Goal: Task Accomplishment & Management: Manage account settings

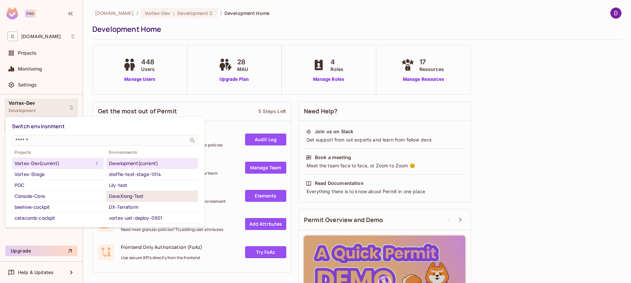
click at [141, 196] on div "DaveXiong-Test" at bounding box center [152, 196] width 86 height 8
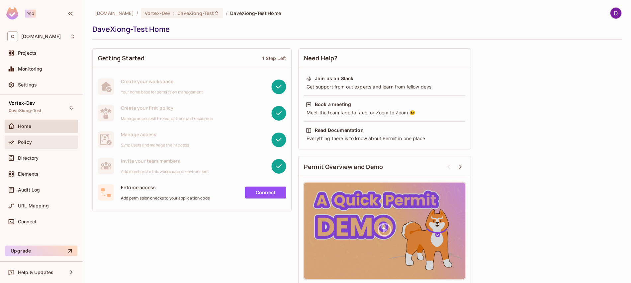
click at [33, 145] on div "Policy" at bounding box center [46, 142] width 57 height 5
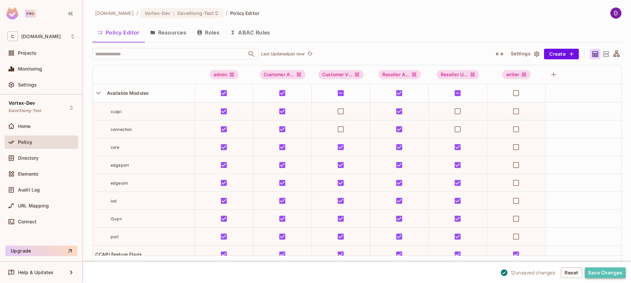
click at [602, 272] on button "Save Changes" at bounding box center [604, 273] width 41 height 11
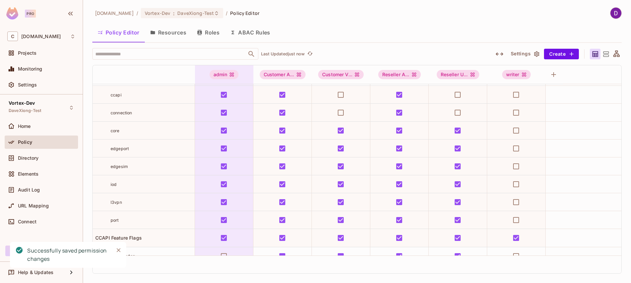
scroll to position [122, 0]
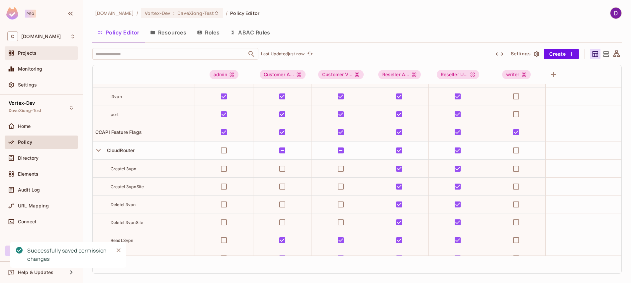
click at [40, 50] on div "Projects" at bounding box center [41, 53] width 68 height 8
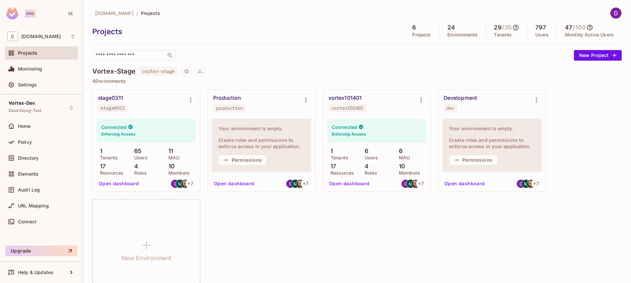
click at [511, 102] on div "Development dev" at bounding box center [486, 103] width 86 height 17
click at [530, 101] on button "Environment settings" at bounding box center [535, 100] width 13 height 13
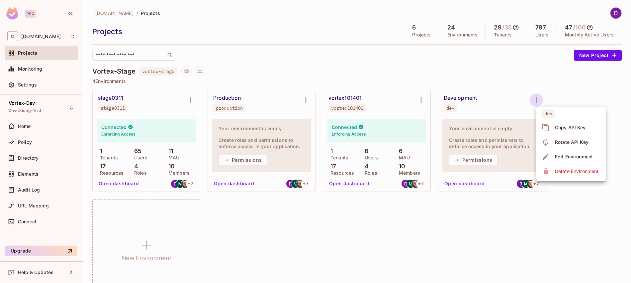
click at [494, 112] on div at bounding box center [315, 141] width 631 height 283
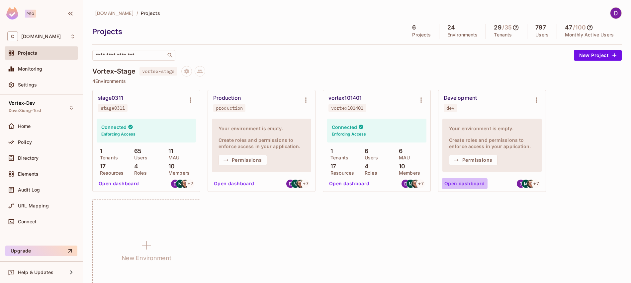
click at [471, 183] on button "Open dashboard" at bounding box center [464, 184] width 46 height 11
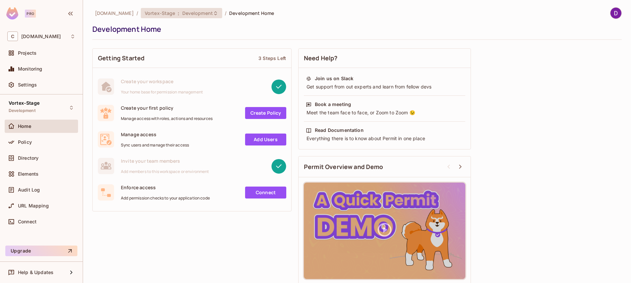
click at [200, 12] on span "Development" at bounding box center [197, 13] width 31 height 6
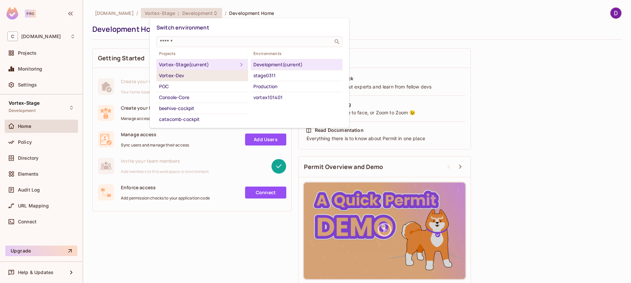
click at [174, 75] on div "Vortex-Dev" at bounding box center [202, 76] width 86 height 8
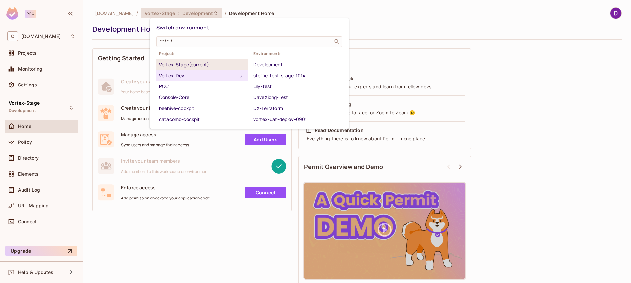
click at [180, 67] on div "Vortex-Stage (current)" at bounding box center [202, 65] width 86 height 8
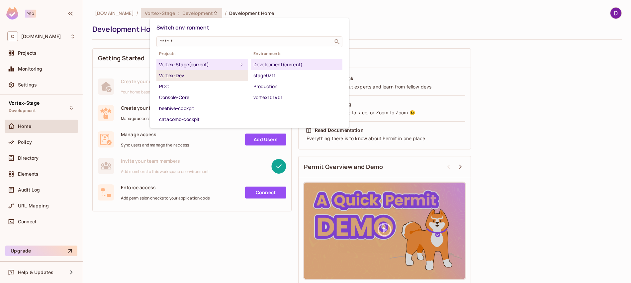
click at [179, 75] on div "Vortex-Dev" at bounding box center [202, 76] width 86 height 8
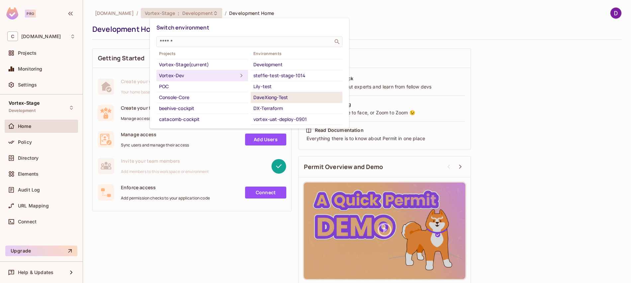
click at [282, 97] on div "DaveXiong-Test" at bounding box center [296, 98] width 86 height 8
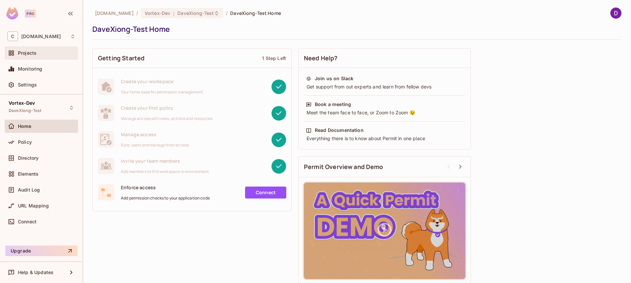
click at [29, 52] on span "Projects" at bounding box center [27, 52] width 19 height 5
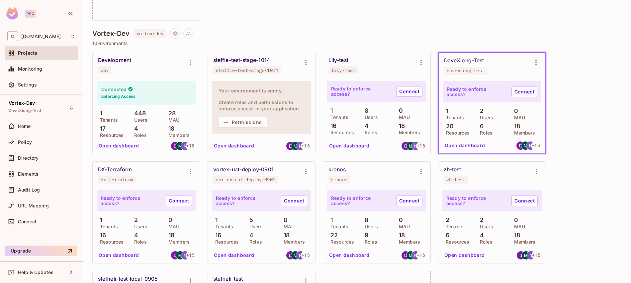
scroll to position [285, 0]
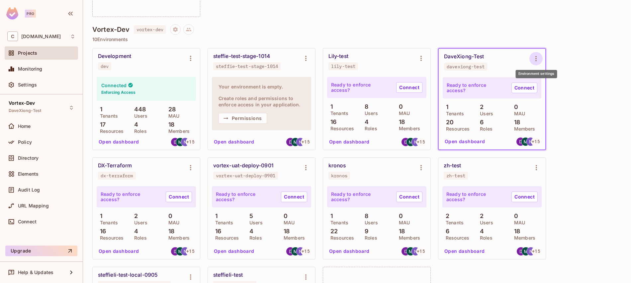
click at [538, 59] on icon "Environment settings" at bounding box center [536, 59] width 8 height 8
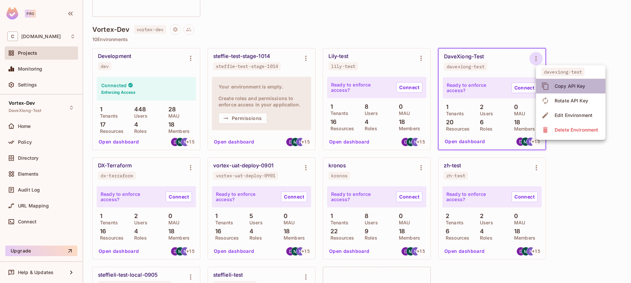
click at [577, 89] on div "Copy API Key" at bounding box center [569, 86] width 31 height 7
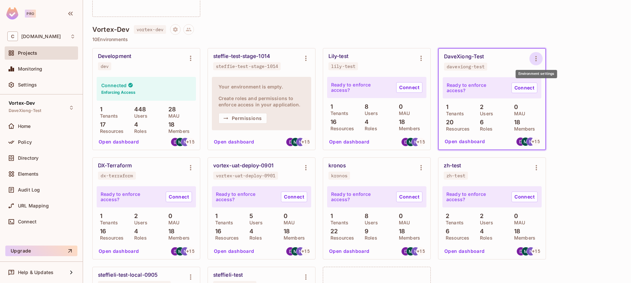
click at [536, 57] on icon "Environment settings" at bounding box center [536, 59] width 8 height 8
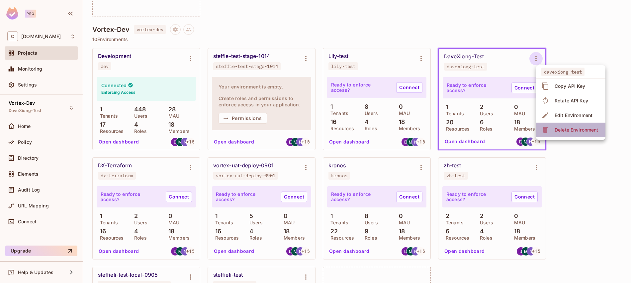
click at [568, 131] on div "Delete Environment" at bounding box center [575, 130] width 43 height 7
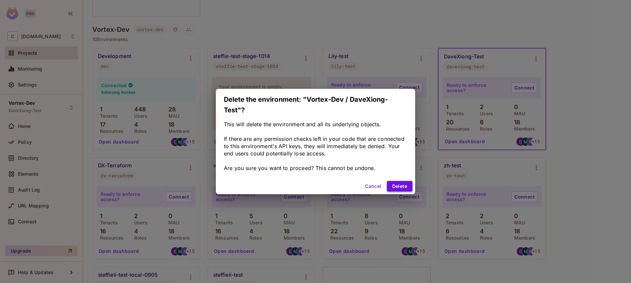
click at [398, 188] on button "Delete" at bounding box center [400, 186] width 26 height 11
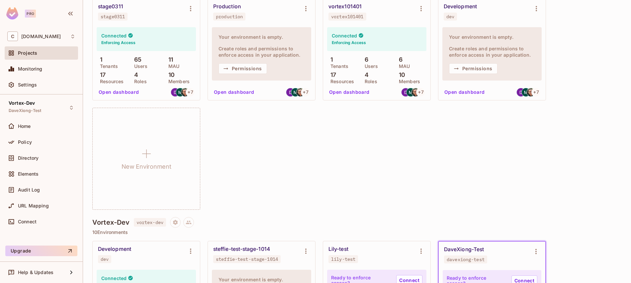
scroll to position [251, 0]
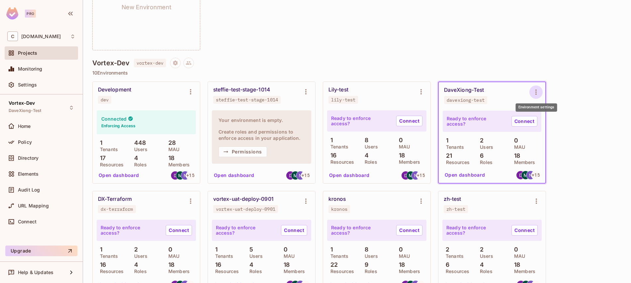
click at [536, 93] on icon "Environment settings" at bounding box center [536, 92] width 8 height 8
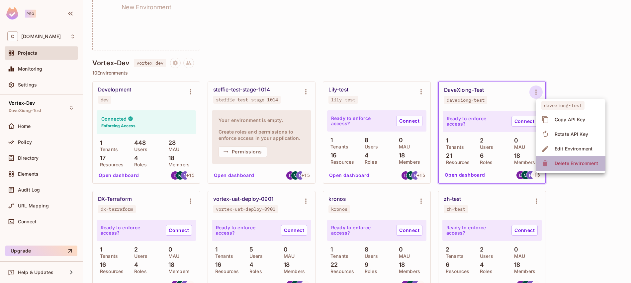
click at [569, 164] on div "Delete Environment" at bounding box center [575, 163] width 43 height 7
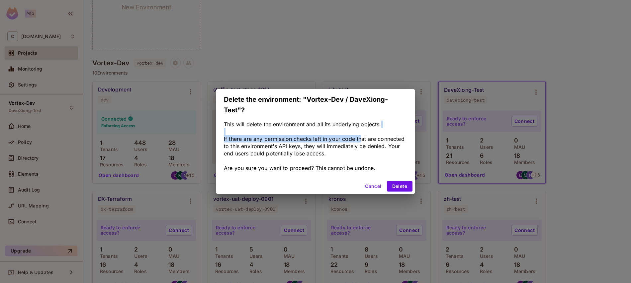
drag, startPoint x: 243, startPoint y: 129, endPoint x: 362, endPoint y: 137, distance: 119.7
click at [362, 137] on div "This will delete the environment and all its underlying objects. If there are a…" at bounding box center [315, 146] width 183 height 51
drag, startPoint x: 231, startPoint y: 140, endPoint x: 332, endPoint y: 144, distance: 100.7
click at [332, 144] on div "This will delete the environment and all its underlying objects. If there are a…" at bounding box center [315, 146] width 183 height 51
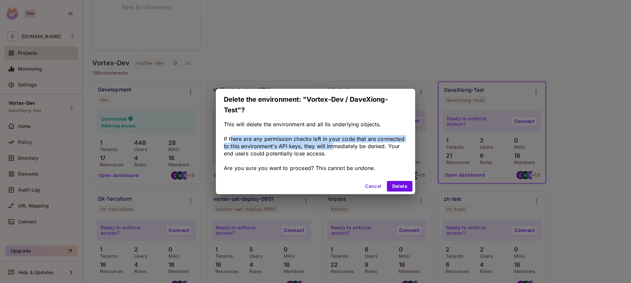
click at [332, 144] on div "This will delete the environment and all its underlying objects. If there are a…" at bounding box center [315, 146] width 183 height 51
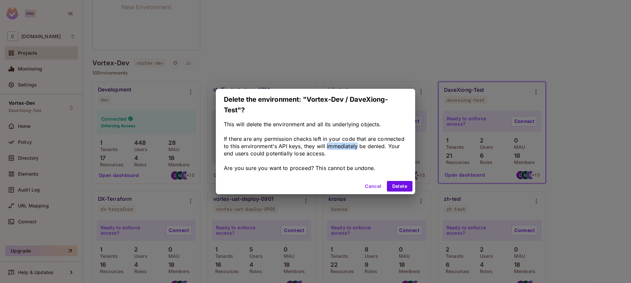
click at [332, 144] on div "This will delete the environment and all its underlying objects. If there are a…" at bounding box center [315, 146] width 183 height 51
click at [310, 138] on div "This will delete the environment and all its underlying objects. If there are a…" at bounding box center [315, 146] width 183 height 51
drag, startPoint x: 310, startPoint y: 138, endPoint x: 353, endPoint y: 145, distance: 43.0
click at [353, 145] on div "This will delete the environment and all its underlying objects. If there are a…" at bounding box center [315, 146] width 183 height 51
click at [299, 142] on div "This will delete the environment and all its underlying objects. If there are a…" at bounding box center [315, 146] width 183 height 51
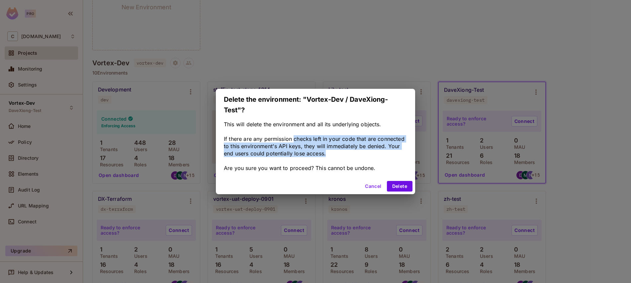
drag, startPoint x: 294, startPoint y: 141, endPoint x: 348, endPoint y: 155, distance: 55.6
click at [348, 155] on div "This will delete the environment and all its underlying objects. If there are a…" at bounding box center [315, 146] width 183 height 51
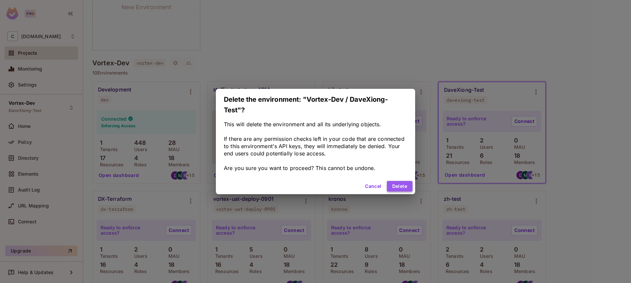
click at [403, 185] on button "Delete" at bounding box center [400, 186] width 26 height 11
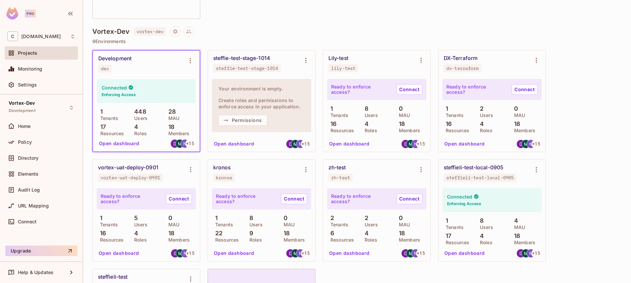
scroll to position [467, 0]
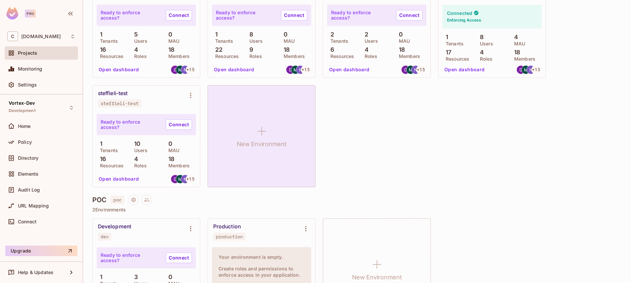
click at [262, 143] on h1 "New Environment" at bounding box center [262, 144] width 50 height 10
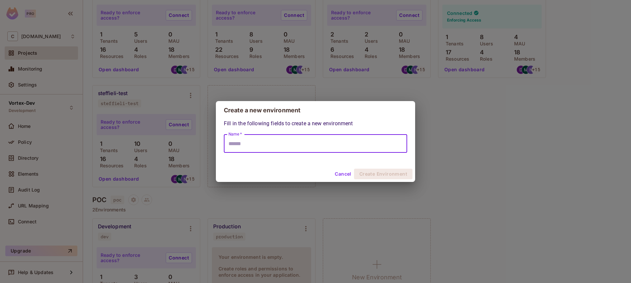
click at [267, 141] on input "Name *" at bounding box center [315, 143] width 183 height 19
type input "*********"
click at [386, 174] on button "Create Environment" at bounding box center [383, 174] width 58 height 11
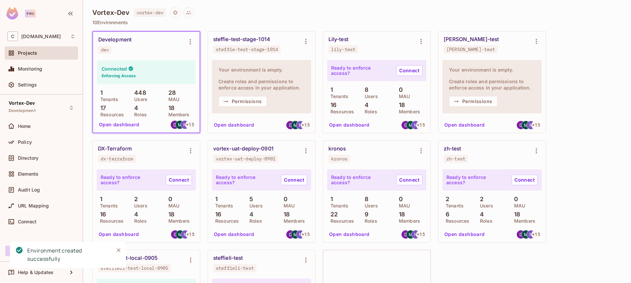
scroll to position [264, 0]
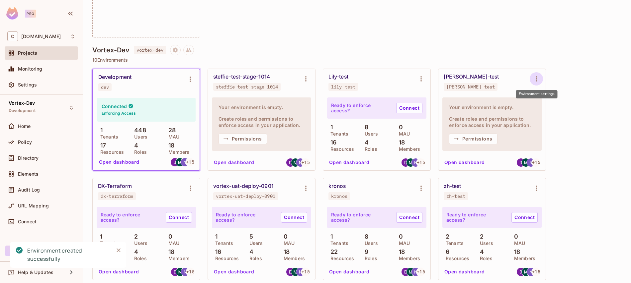
click at [534, 81] on icon "Environment settings" at bounding box center [536, 79] width 8 height 8
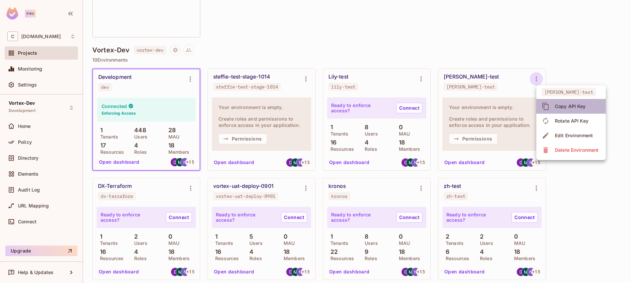
click at [569, 107] on div "Copy API Key" at bounding box center [570, 106] width 31 height 7
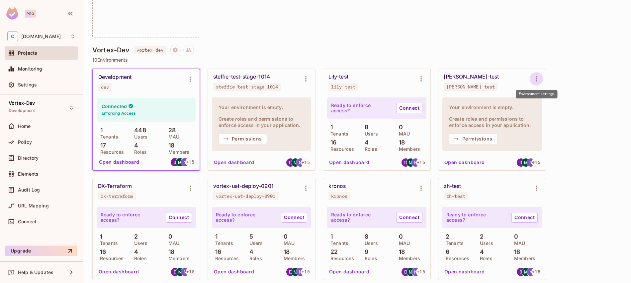
click at [535, 78] on icon "Environment settings" at bounding box center [536, 79] width 8 height 8
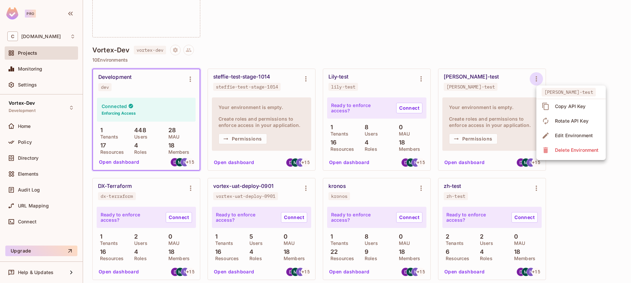
click at [31, 108] on div at bounding box center [315, 141] width 631 height 283
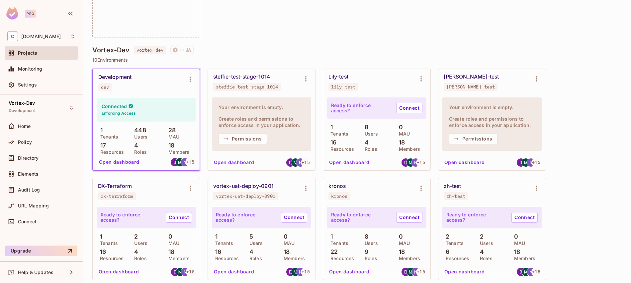
click at [31, 108] on div at bounding box center [315, 141] width 631 height 283
click at [46, 108] on div "Vortex-Dev Development" at bounding box center [41, 108] width 73 height 18
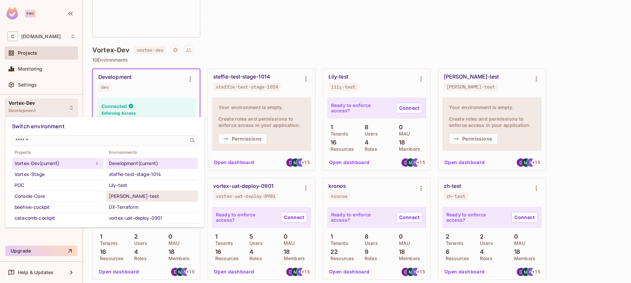
click at [125, 198] on div "[PERSON_NAME]-test" at bounding box center [152, 196] width 86 height 8
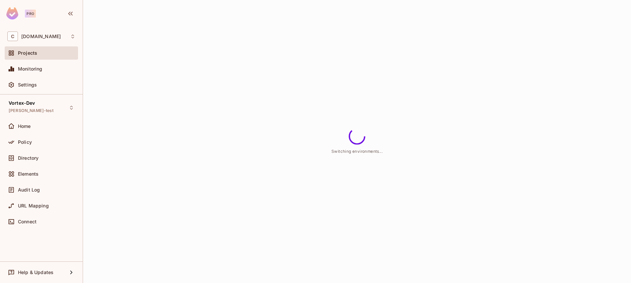
scroll to position [0, 0]
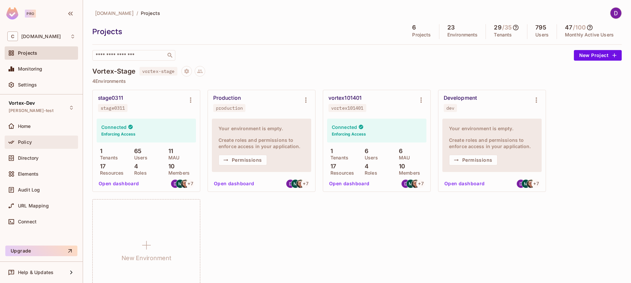
click at [39, 144] on div "Policy" at bounding box center [46, 142] width 57 height 5
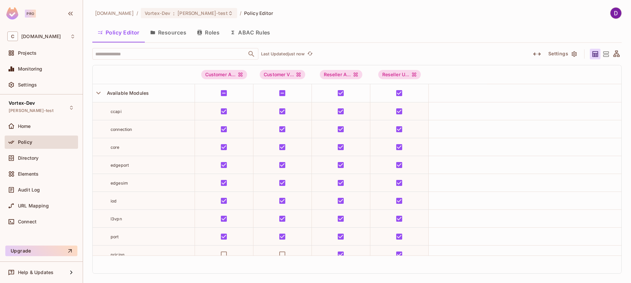
click at [175, 34] on button "Resources" at bounding box center [168, 32] width 47 height 17
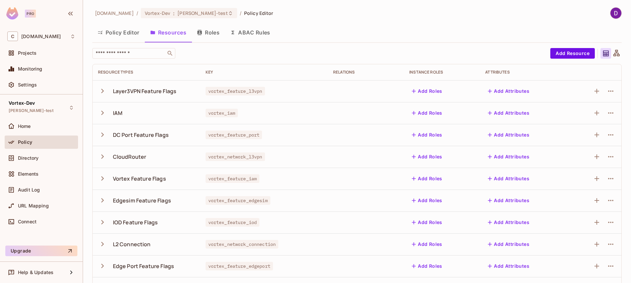
click at [210, 35] on button "Roles" at bounding box center [207, 32] width 33 height 17
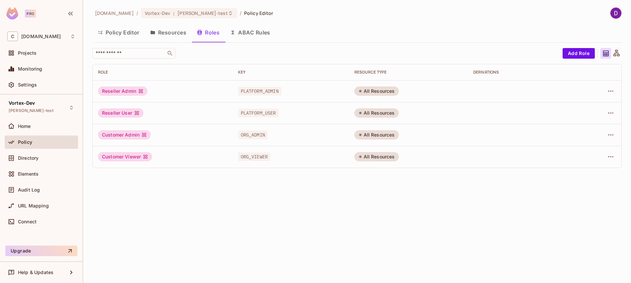
click at [130, 32] on button "Policy Editor" at bounding box center [118, 32] width 52 height 17
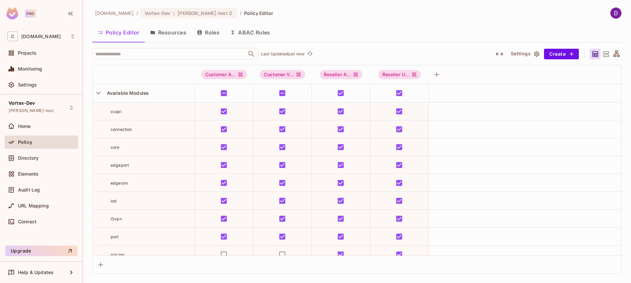
click at [177, 32] on button "Resources" at bounding box center [168, 32] width 47 height 17
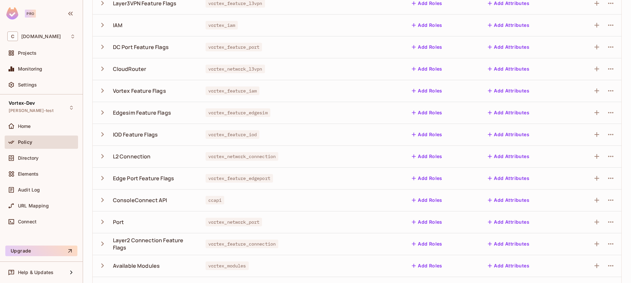
scroll to position [119, 0]
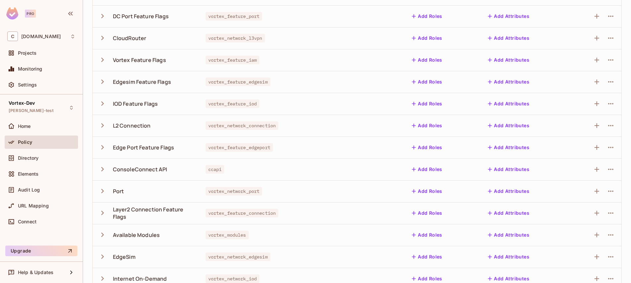
click at [102, 234] on icon "button" at bounding box center [102, 235] width 3 height 4
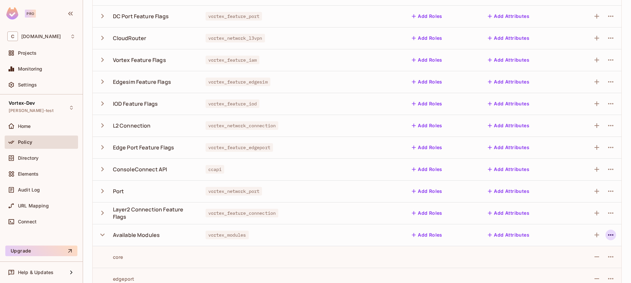
click at [606, 236] on icon "button" at bounding box center [610, 235] width 8 height 8
click at [579, 254] on div "Edit Resource" at bounding box center [576, 253] width 31 height 7
click at [592, 237] on icon "button" at bounding box center [596, 235] width 8 height 8
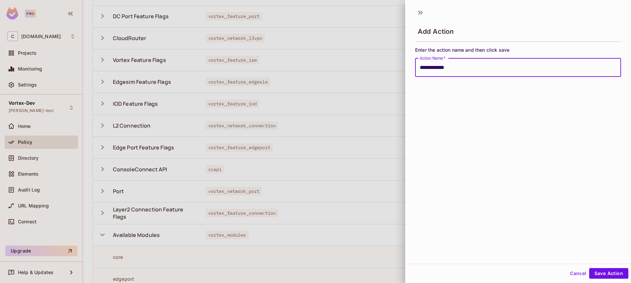
click at [434, 67] on input "**********" at bounding box center [518, 67] width 206 height 19
click at [433, 68] on input "**********" at bounding box center [518, 67] width 206 height 19
type input "**********"
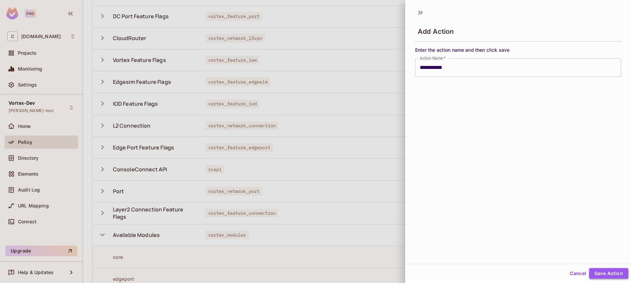
click at [605, 273] on button "Save Action" at bounding box center [608, 273] width 39 height 11
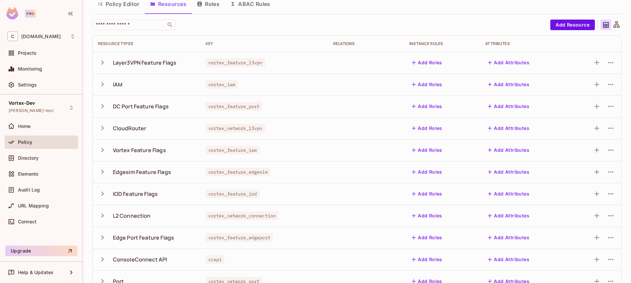
scroll to position [0, 0]
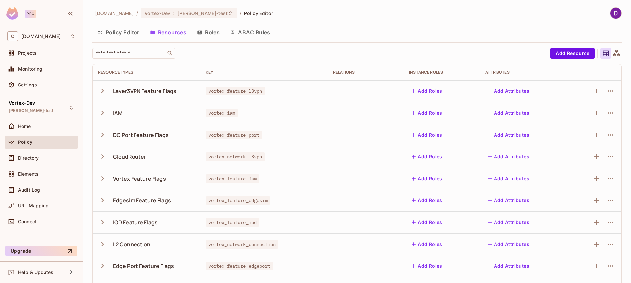
click at [121, 31] on button "Policy Editor" at bounding box center [118, 32] width 52 height 17
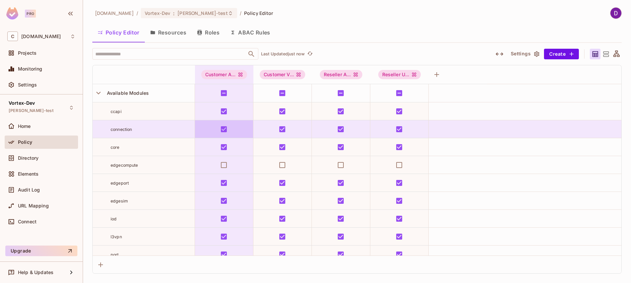
scroll to position [8, 0]
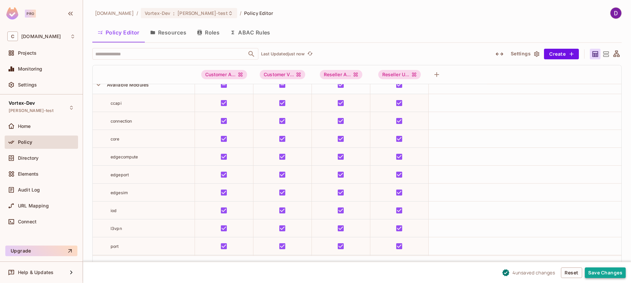
click at [599, 274] on button "Save Changes" at bounding box center [604, 273] width 41 height 11
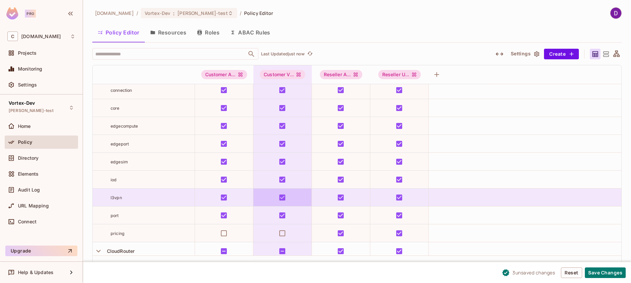
scroll to position [22, 0]
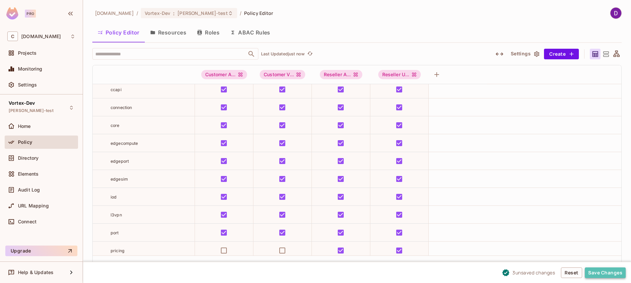
click at [606, 274] on button "Save Changes" at bounding box center [604, 273] width 41 height 11
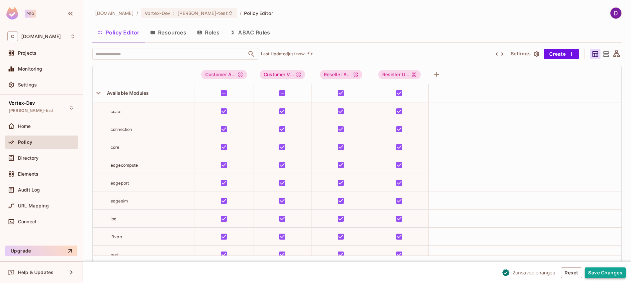
click at [605, 274] on button "Save Changes" at bounding box center [604, 273] width 41 height 11
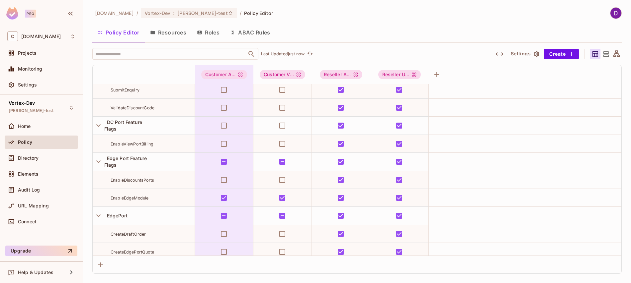
scroll to position [222, 0]
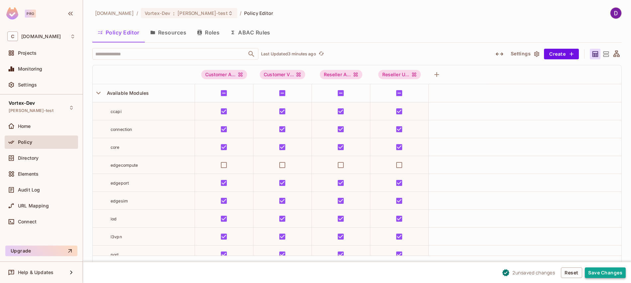
click at [599, 272] on button "Save Changes" at bounding box center [604, 273] width 41 height 11
click at [606, 274] on button "Save Changes" at bounding box center [604, 273] width 41 height 11
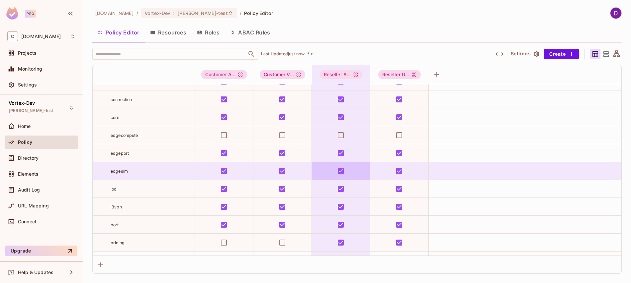
scroll to position [34, 0]
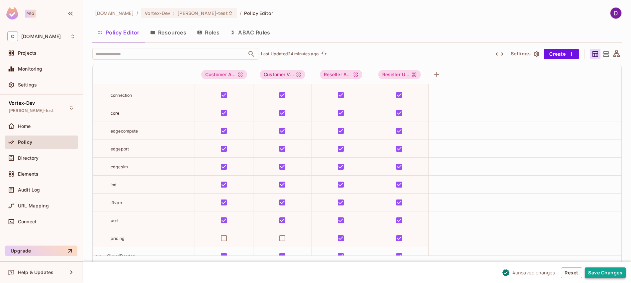
click at [600, 271] on button "Save Changes" at bounding box center [604, 273] width 41 height 11
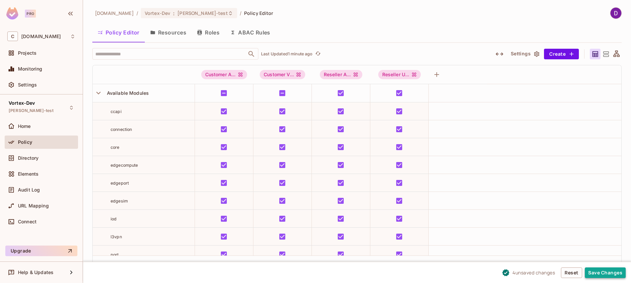
click at [601, 273] on button "Save Changes" at bounding box center [604, 273] width 41 height 11
click at [611, 278] on button "Save Changes" at bounding box center [604, 273] width 41 height 11
click at [602, 269] on button "Save Changes" at bounding box center [604, 273] width 41 height 11
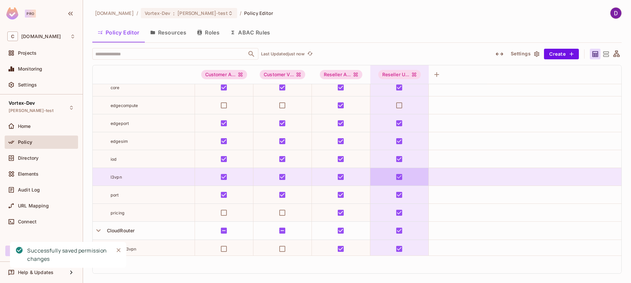
scroll to position [42, 0]
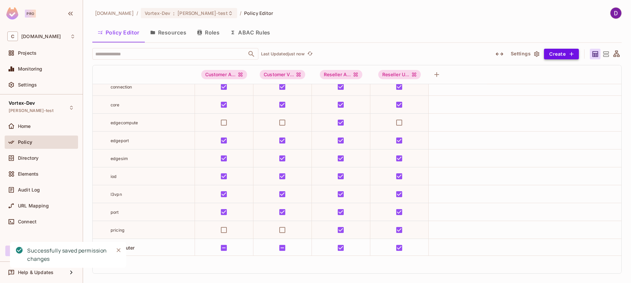
click at [564, 55] on button "Create" at bounding box center [561, 54] width 35 height 11
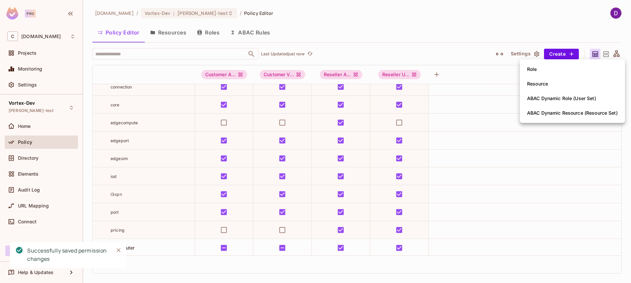
click at [458, 102] on div at bounding box center [315, 141] width 631 height 283
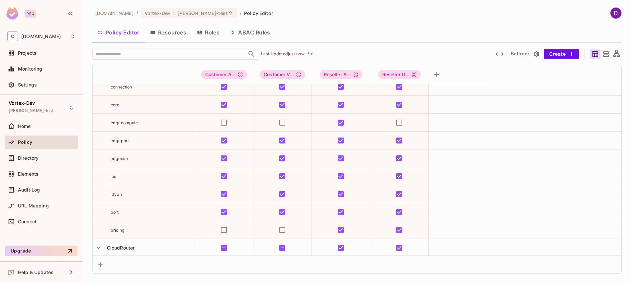
click at [175, 35] on button "Resources" at bounding box center [168, 32] width 47 height 17
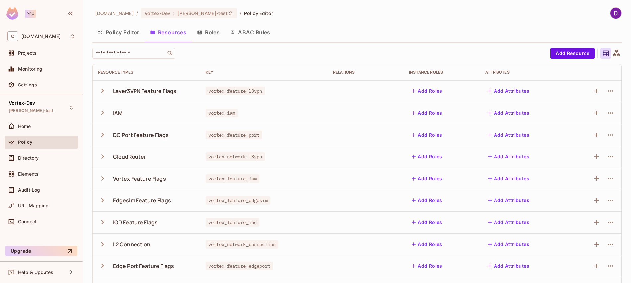
scroll to position [153, 0]
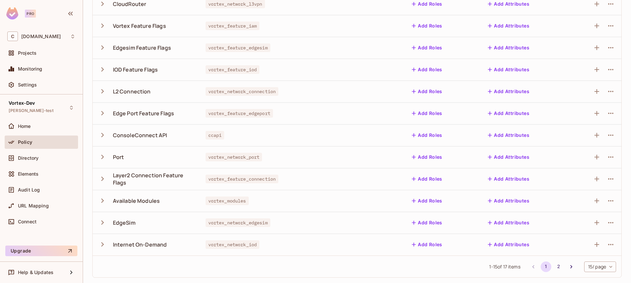
click at [103, 200] on icon "button" at bounding box center [102, 201] width 3 height 4
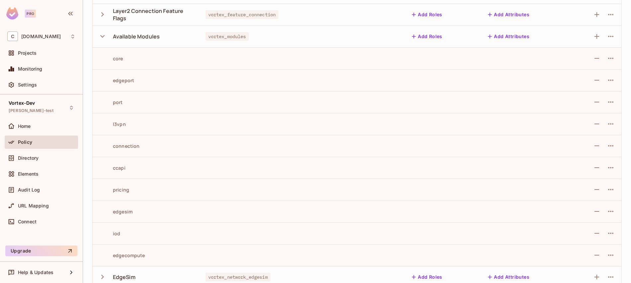
scroll to position [372, 0]
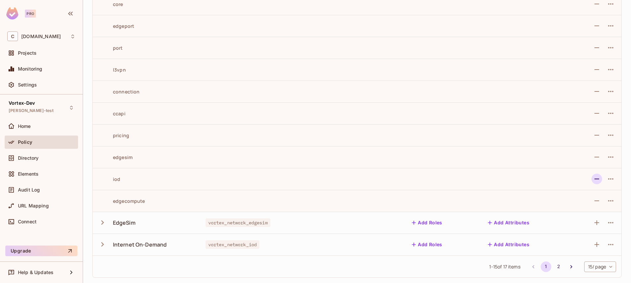
click at [594, 180] on icon "button" at bounding box center [596, 179] width 8 height 8
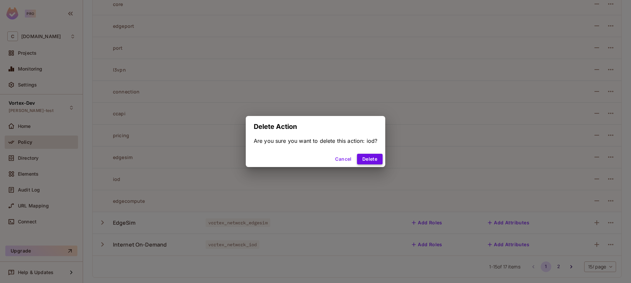
click at [375, 160] on button "Delete" at bounding box center [370, 159] width 26 height 11
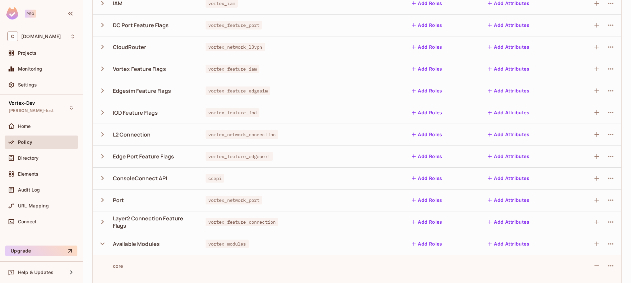
scroll to position [0, 0]
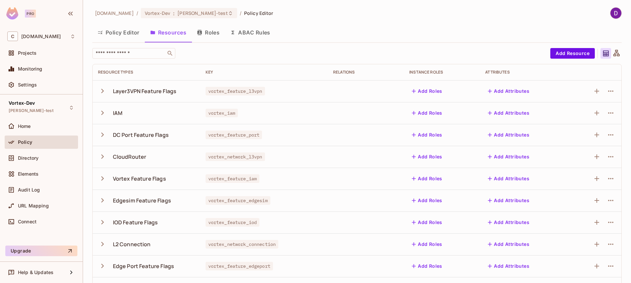
click at [121, 32] on button "Policy Editor" at bounding box center [118, 32] width 52 height 17
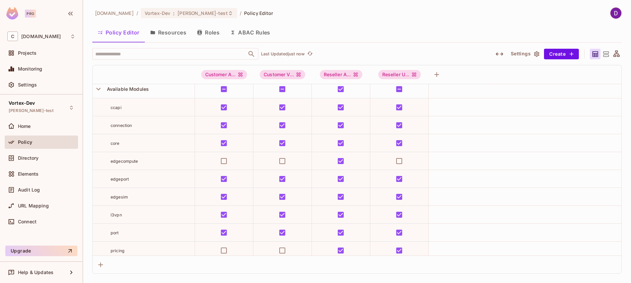
scroll to position [17, 0]
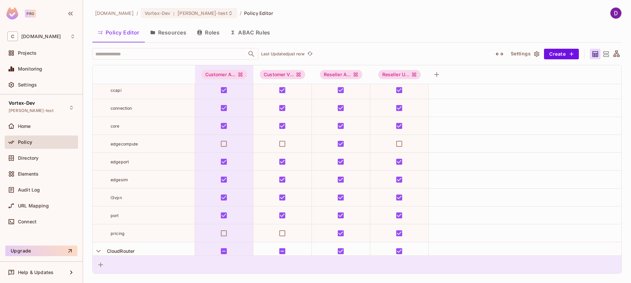
scroll to position [84, 0]
